Goal: Information Seeking & Learning: Learn about a topic

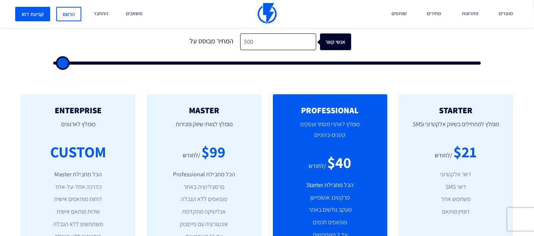
scroll to position [211, 0]
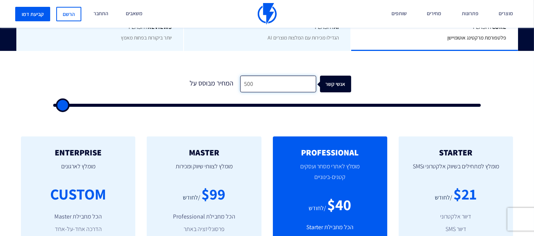
drag, startPoint x: 277, startPoint y: 81, endPoint x: 197, endPoint y: 84, distance: 79.6
click at [197, 84] on div "המחיר מבוסס על 500 אנשי קשר" at bounding box center [267, 84] width 168 height 17
type input "1"
type input "500"
type input "10"
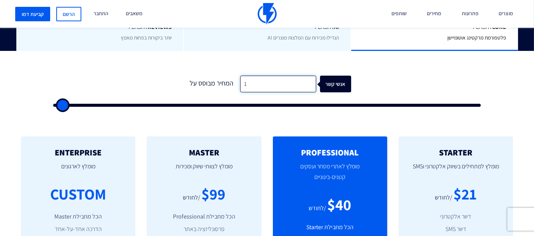
type input "500"
type input "100"
type input "500"
type input "1,000"
type input "1000"
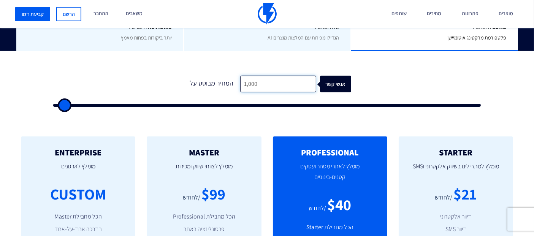
type input "1,000"
click at [373, 84] on form "0 המחיר מבוסס על 1,000 אנשי קשר" at bounding box center [267, 92] width 428 height 32
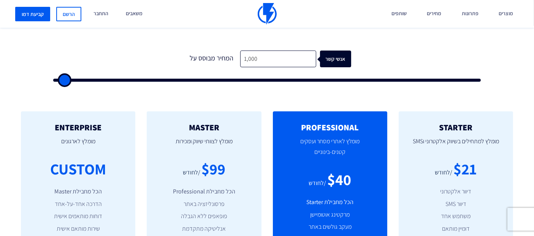
scroll to position [254, 0]
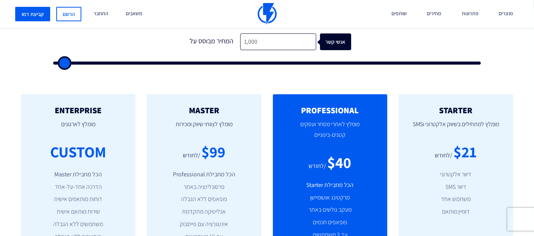
type input "0"
type input "500"
type input "1,000"
type input "1000"
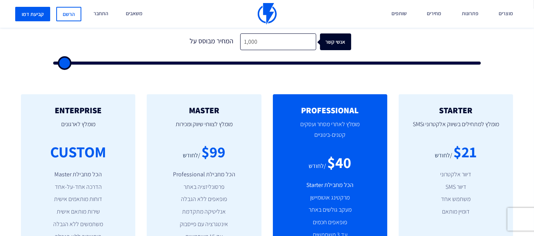
type input "1,500"
type input "1500"
type input "2,000"
type input "2000"
type input "2,500"
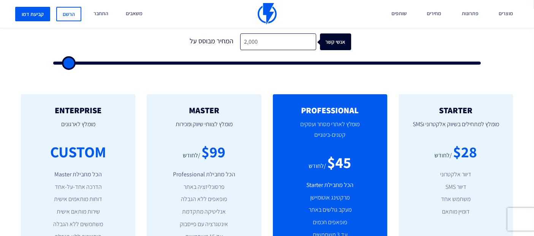
type input "2500"
type input "3,000"
type input "3000"
type input "2,500"
type input "2500"
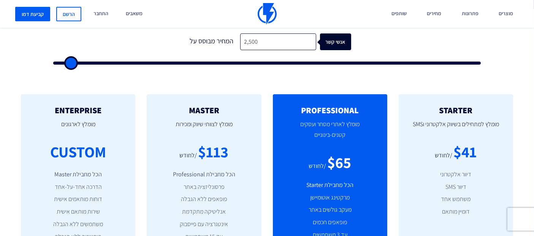
type input "2,000"
type input "2000"
type input "1,500"
type input "1500"
type input "1,000"
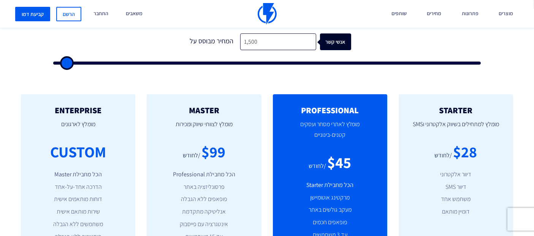
type input "1000"
click at [64, 64] on input "range" at bounding box center [267, 63] width 428 height 3
type input "500"
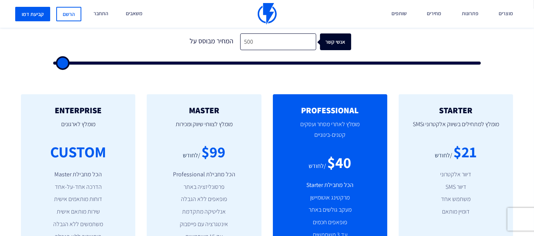
type input "500"
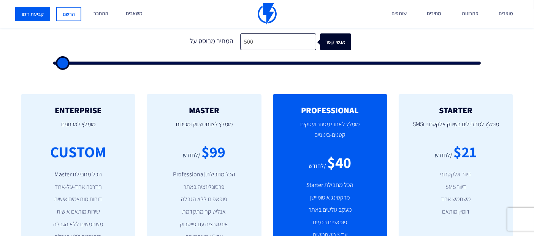
type input "500"
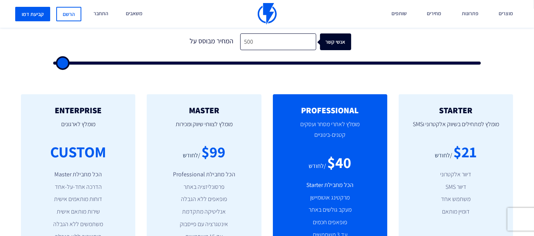
type input "500"
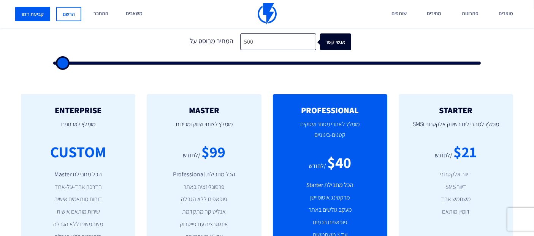
type input "500"
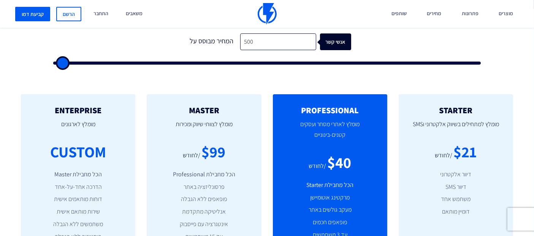
type input "500"
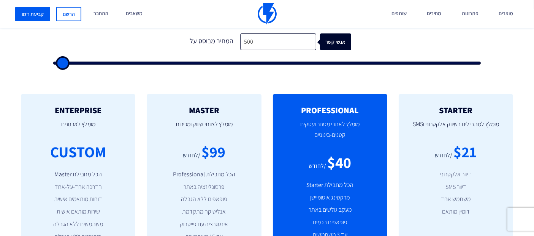
type input "500"
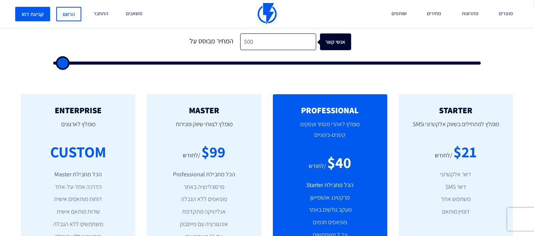
type input "500"
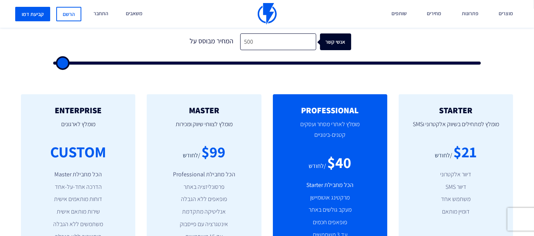
type input "500"
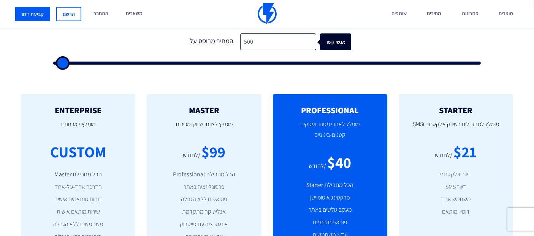
type input "500"
type input "1,000"
type input "1000"
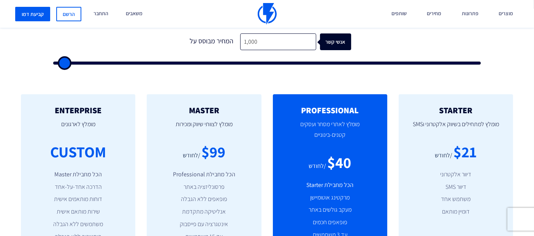
type input "1,500"
type input "1500"
type input "1,000"
type input "1000"
click at [64, 62] on input "range" at bounding box center [267, 63] width 428 height 3
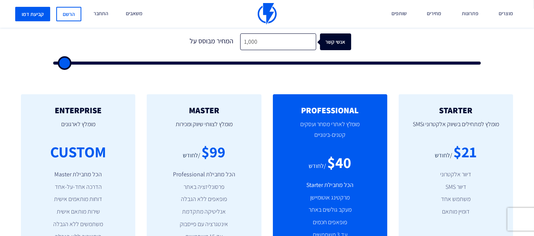
type input "2,000"
type input "2000"
type input "2,500"
type input "2500"
type input "2,000"
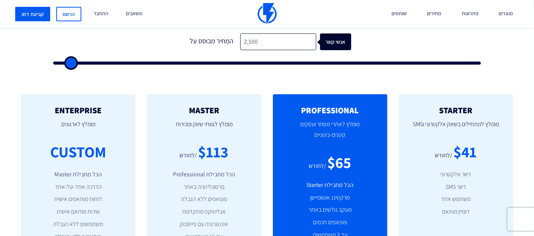
type input "2000"
type input "2,500"
type input "2500"
type input "2,000"
type input "2000"
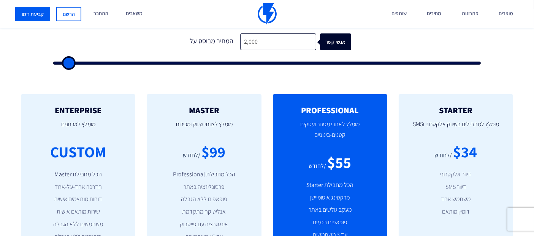
type input "1,500"
type input "1500"
type input "2,000"
type input "2000"
type input "2,500"
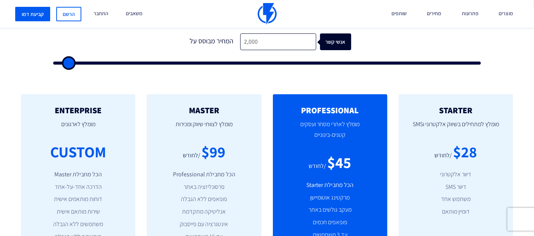
type input "2500"
type input "3,000"
type input "3000"
type input "3,500"
type input "3500"
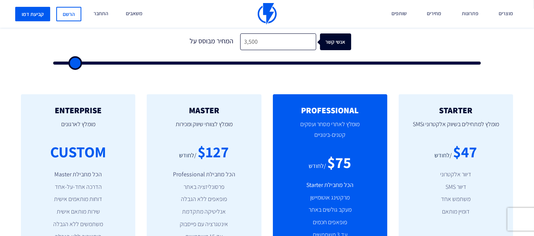
type input "4,000"
type input "4000"
type input "4,500"
type input "4500"
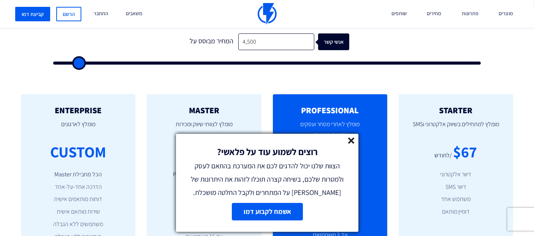
type input "5,000"
type input "5000"
type input "4,500"
type input "4500"
drag, startPoint x: 67, startPoint y: 65, endPoint x: 78, endPoint y: 66, distance: 10.7
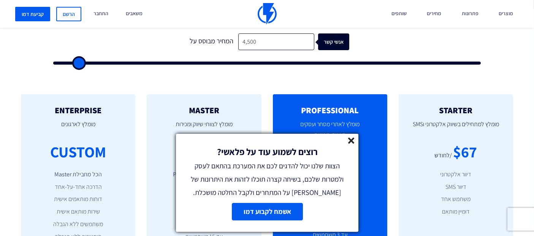
click at [78, 65] on input "range" at bounding box center [267, 63] width 428 height 3
click at [351, 142] on line at bounding box center [351, 140] width 5 height 5
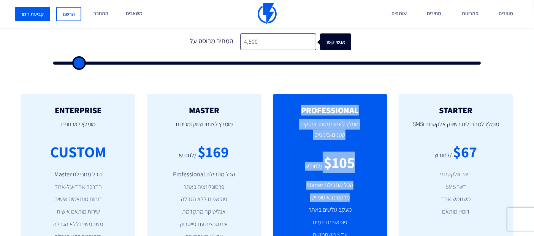
drag, startPoint x: 356, startPoint y: 109, endPoint x: 307, endPoint y: 191, distance: 96.1
click at [307, 191] on div "PROFESSIONAL מומלץ לאתרי מסחר ועסקים קטנים-בינוניים $105 /לחודש הכל מחבילת Star…" at bounding box center [330, 193] width 114 height 198
click at [307, 191] on ul "הכל מחבילת Starter מרקטינג אוטומיישן מעקב גולשים באתר פופאפים חכמים עד 3 משתמשי…" at bounding box center [330, 216] width 92 height 71
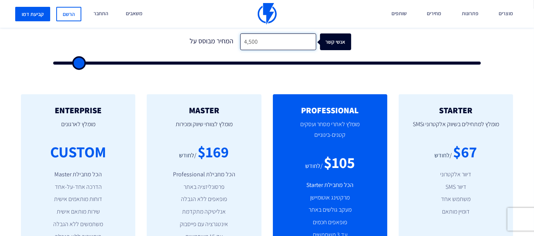
drag, startPoint x: 274, startPoint y: 39, endPoint x: 208, endPoint y: 41, distance: 66.2
click at [208, 41] on div "המחיר מבוסס על 4,500 אנשי קשר" at bounding box center [267, 41] width 168 height 17
type input "1"
type input "500"
type input "10"
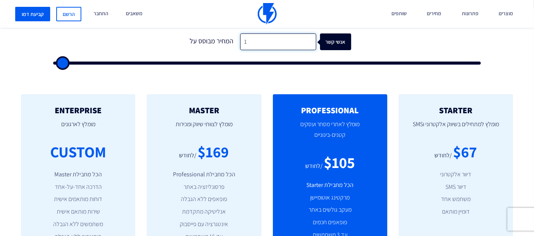
type input "500"
type input "100"
type input "500"
type input "1,000"
type input "1000"
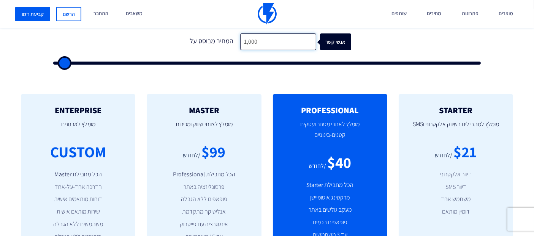
type input "1,000"
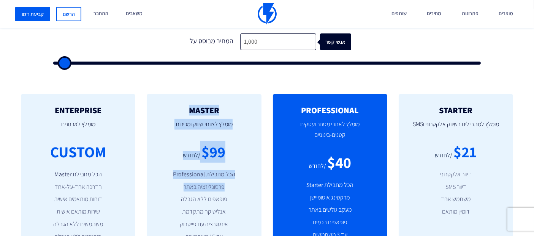
drag, startPoint x: 237, startPoint y: 109, endPoint x: 175, endPoint y: 181, distance: 95.1
click at [175, 181] on div "MASTER [PERSON_NAME] לצוותי שיווק ומכירות $99 /לחודש הכל מחבילת Professional פר…" at bounding box center [204, 193] width 114 height 198
click at [175, 181] on ul "הכל מחבילת Professional פרסונליזציה באתר פופאפים ללא הגבלה אנליטיקה מתקדמת אינט…" at bounding box center [204, 212] width 92 height 84
